Goal: Task Accomplishment & Management: Use online tool/utility

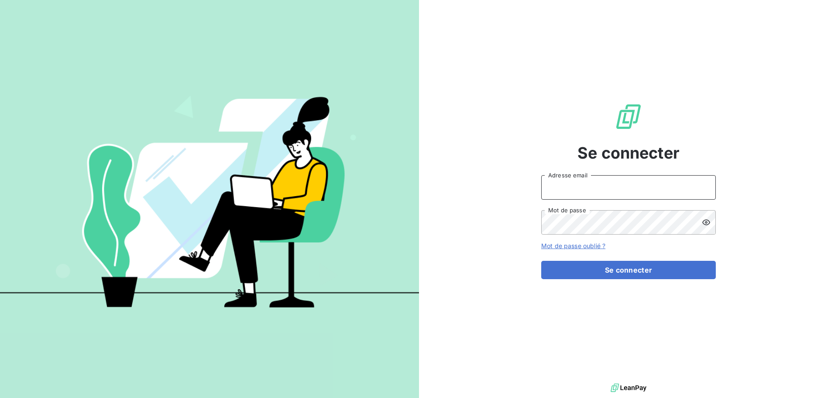
type input "[EMAIL_ADDRESS][DOMAIN_NAME]"
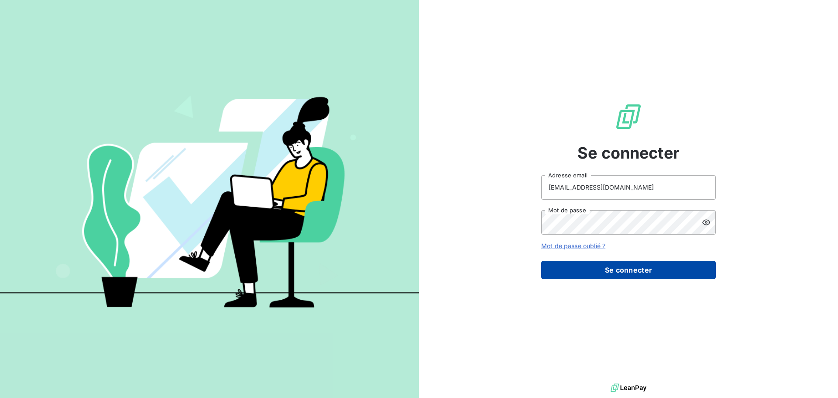
click at [586, 271] on button "Se connecter" at bounding box center [628, 270] width 175 height 18
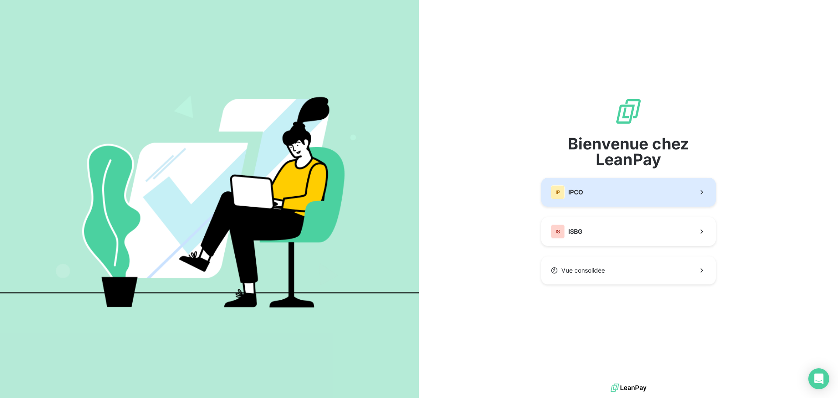
click at [585, 197] on button "IP IPCO" at bounding box center [628, 192] width 175 height 29
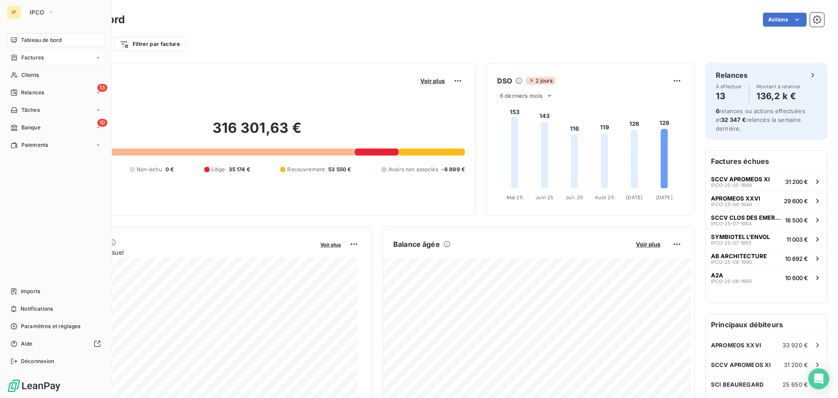
click at [43, 59] on span "Factures" at bounding box center [32, 58] width 22 height 8
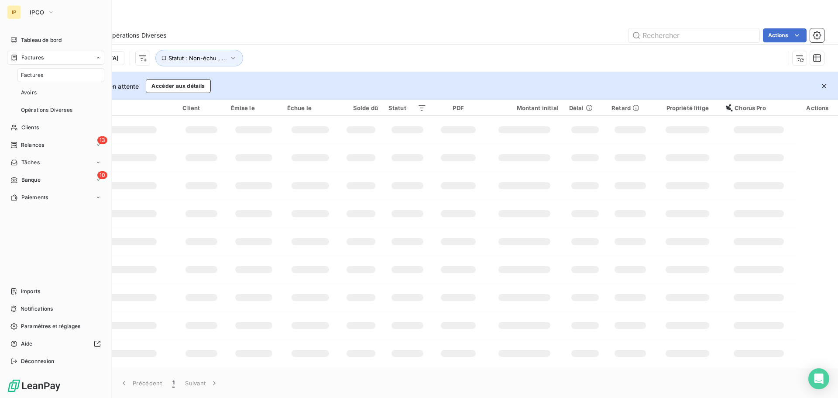
click at [38, 77] on span "Factures" at bounding box center [32, 75] width 22 height 8
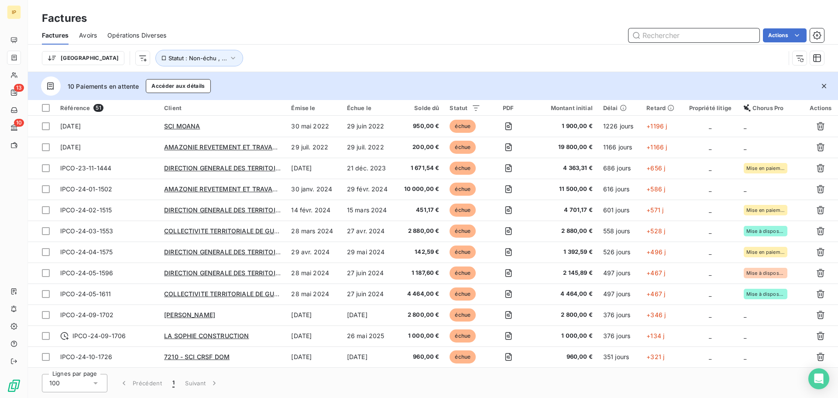
click at [652, 38] on input "text" at bounding box center [694, 35] width 131 height 14
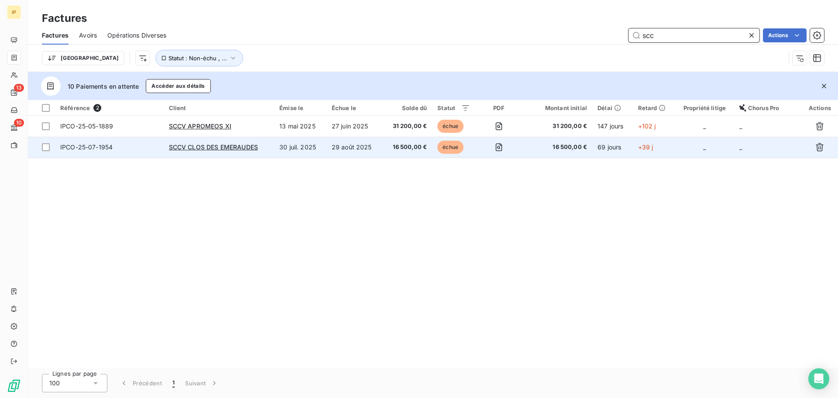
type input "scc"
click at [408, 148] on span "16 500,00 €" at bounding box center [407, 147] width 39 height 9
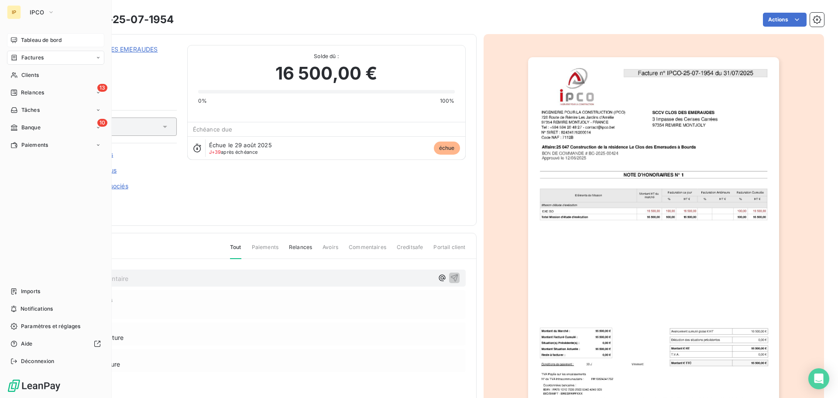
click at [41, 42] on span "Tableau de bord" at bounding box center [41, 40] width 41 height 8
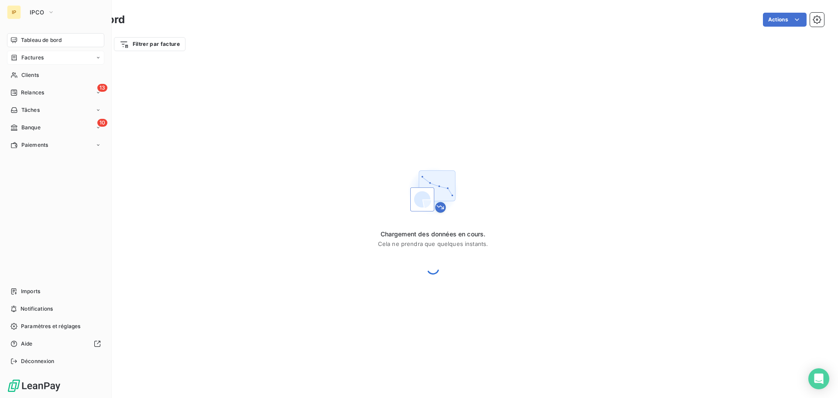
click at [33, 58] on span "Factures" at bounding box center [32, 58] width 22 height 8
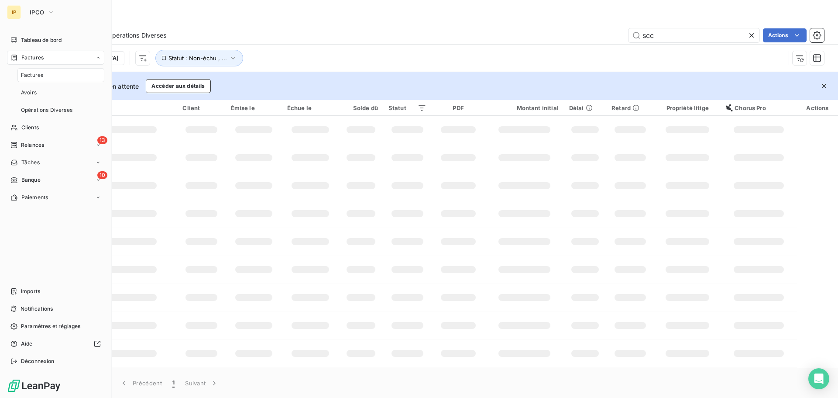
click at [32, 72] on span "Factures" at bounding box center [32, 75] width 22 height 8
click at [47, 75] on div "Factures" at bounding box center [60, 75] width 87 height 14
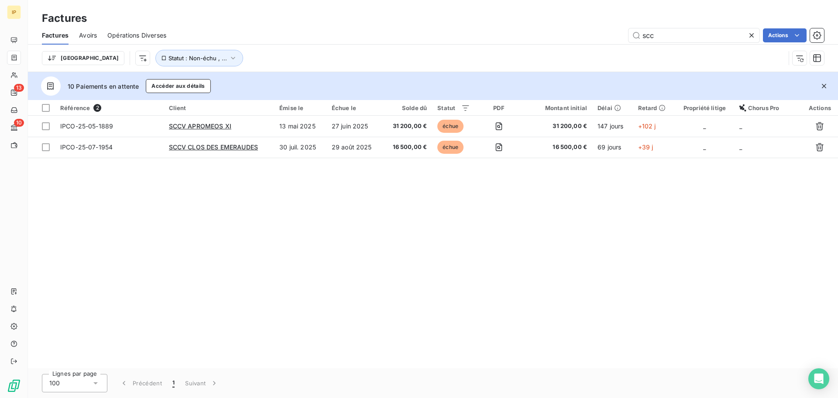
click at [751, 34] on icon at bounding box center [752, 35] width 9 height 9
click at [713, 36] on input "text" at bounding box center [694, 35] width 131 height 14
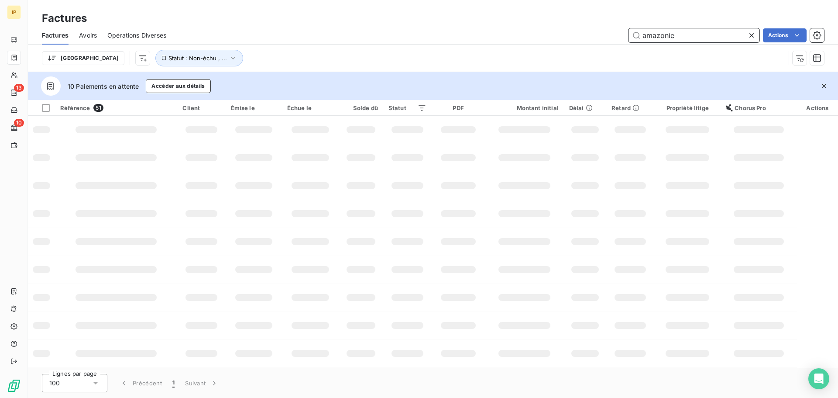
click at [697, 37] on input "amazonie" at bounding box center [694, 35] width 131 height 14
type input "amazon"
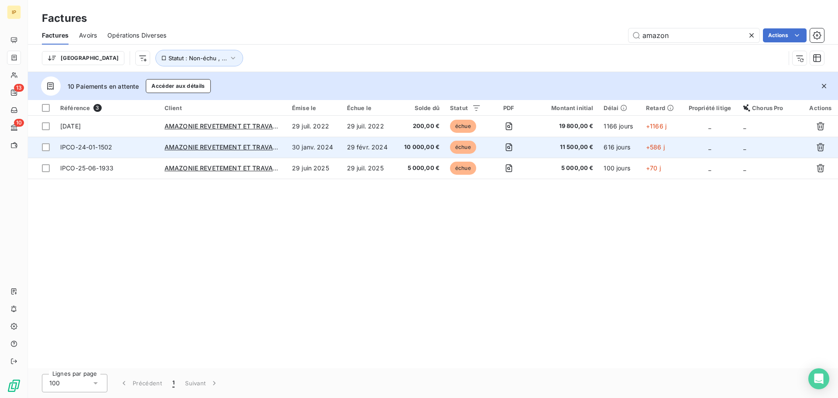
click at [570, 147] on span "11 500,00 €" at bounding box center [565, 147] width 57 height 9
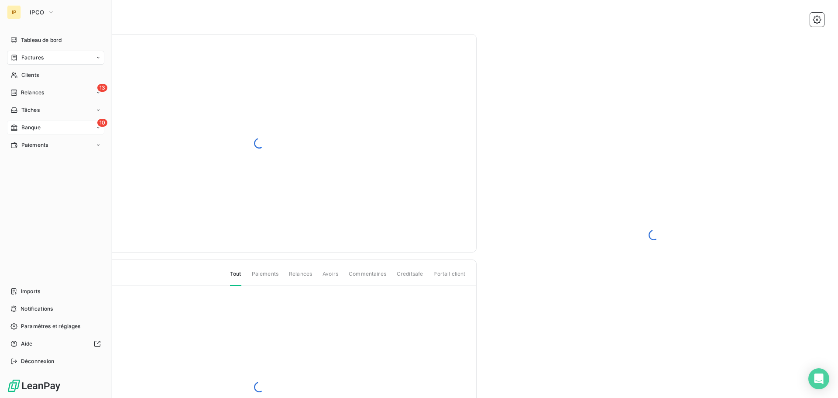
click at [30, 125] on span "Banque" at bounding box center [30, 128] width 19 height 8
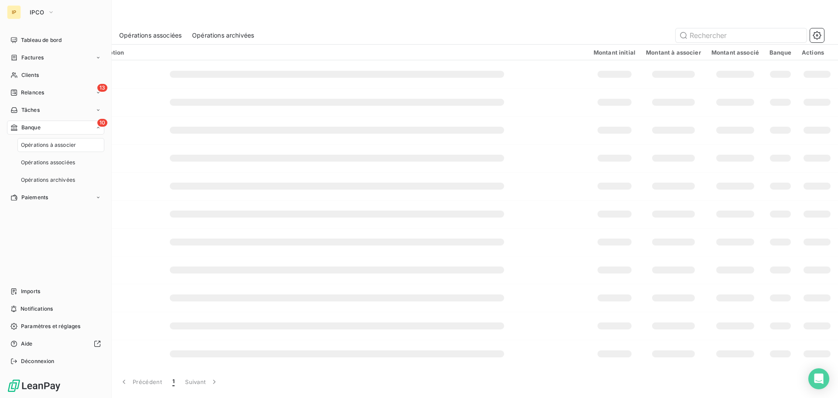
click at [49, 144] on span "Opérations à associer" at bounding box center [48, 145] width 55 height 8
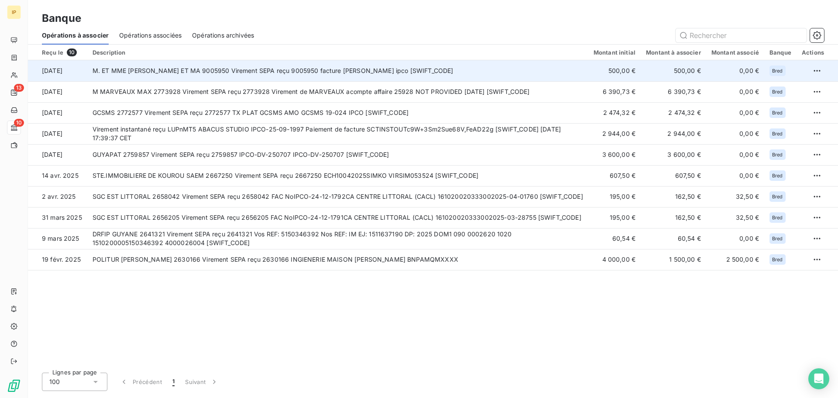
click at [338, 68] on td "M. ET MME [PERSON_NAME] ET MA 9005950 Virement SEPA reçu 9005950 facture [PERSO…" at bounding box center [337, 70] width 501 height 21
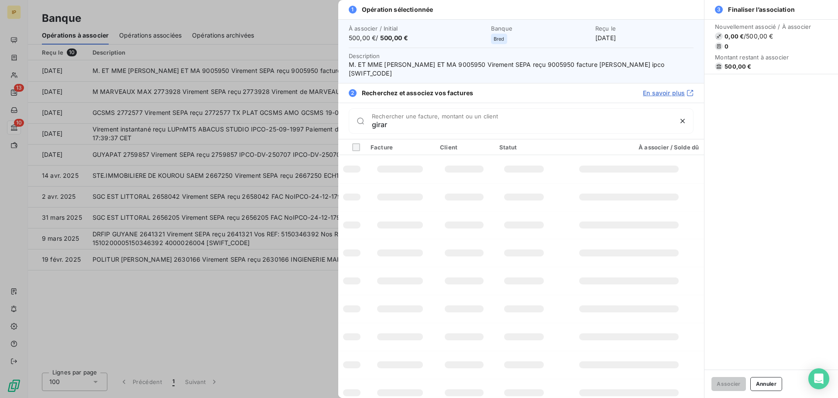
type input "[PERSON_NAME]"
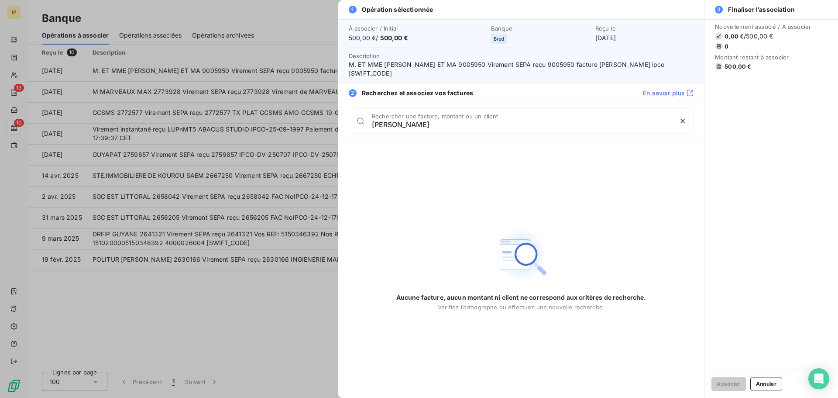
drag, startPoint x: 401, startPoint y: 118, endPoint x: 351, endPoint y: 117, distance: 50.2
click at [351, 117] on div "[PERSON_NAME] Rechercher une facture, montant ou un client" at bounding box center [521, 120] width 345 height 25
click at [755, 383] on button "Annuler" at bounding box center [767, 384] width 32 height 14
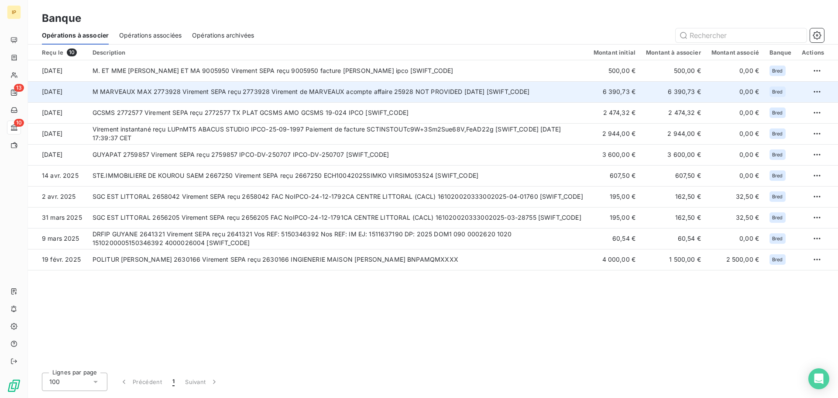
click at [256, 94] on td "M MARVEAUX MAX 2773928 Virement SEPA reçu 2773928 Virement de MARVEAUX acompte …" at bounding box center [337, 91] width 501 height 21
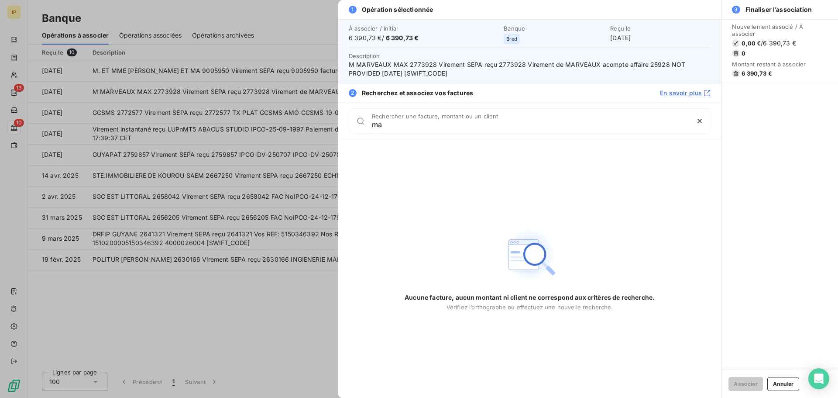
type input "m"
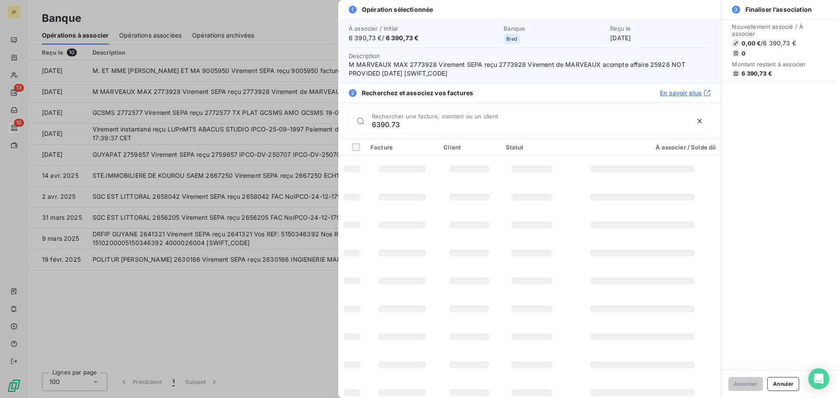
type input "6390.73"
click at [787, 382] on button "Annuler" at bounding box center [784, 384] width 32 height 14
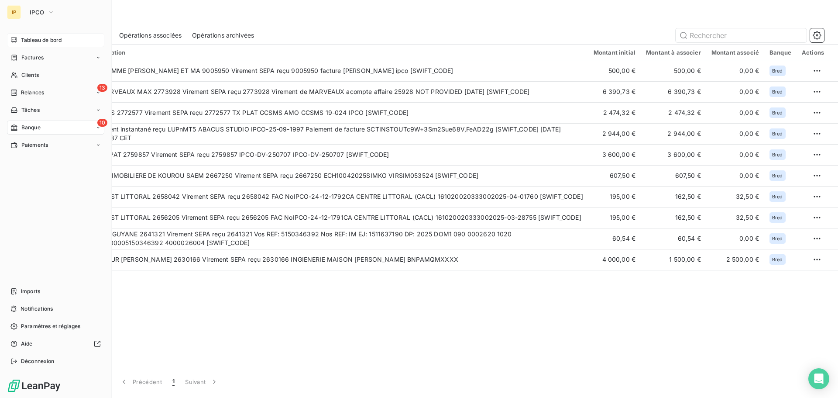
click at [39, 35] on div "Tableau de bord" at bounding box center [55, 40] width 97 height 14
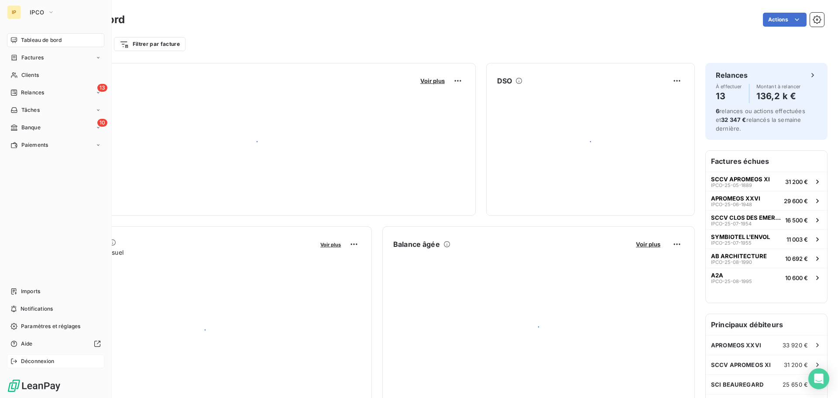
click at [31, 363] on span "Déconnexion" at bounding box center [38, 361] width 34 height 8
